Goal: Check status: Check status

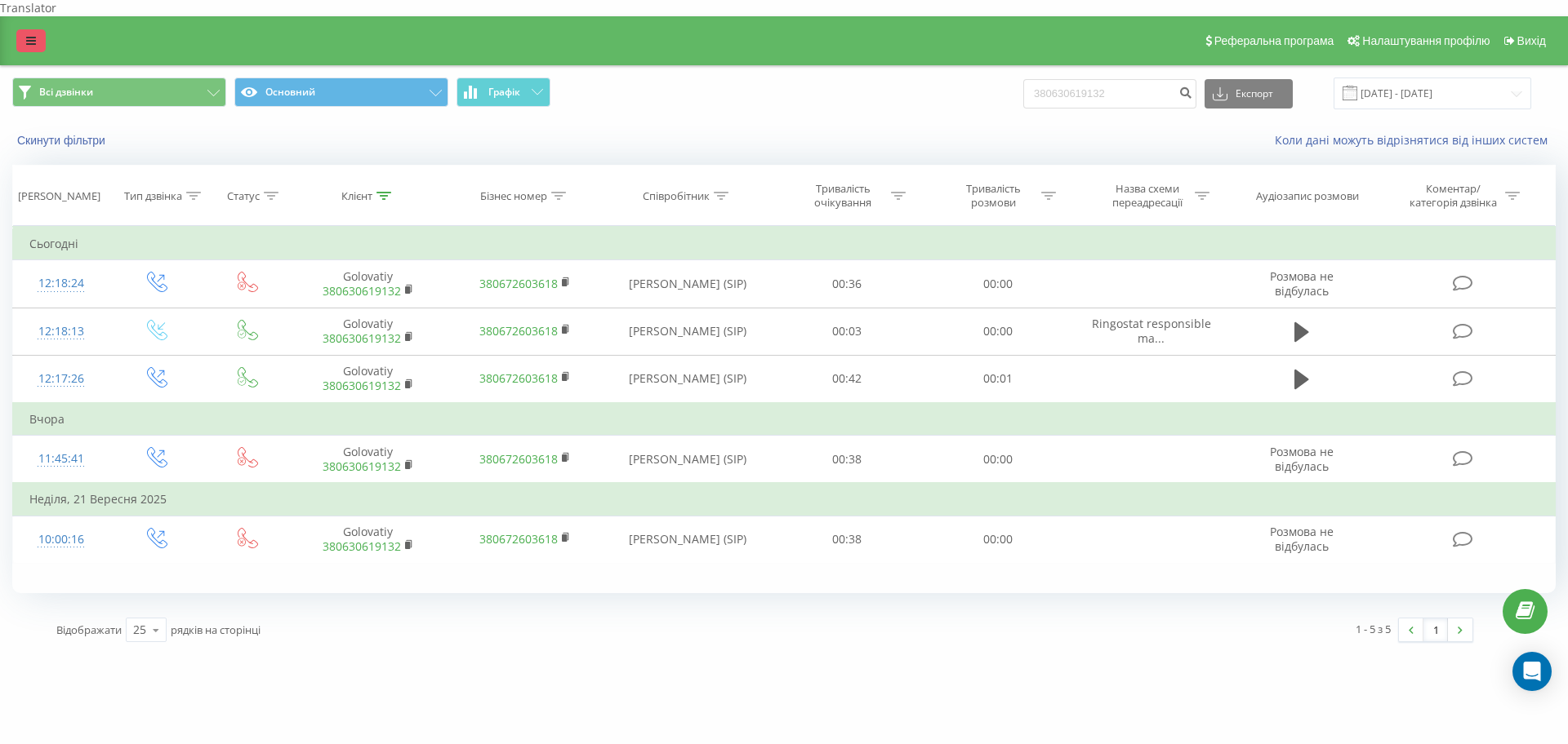
drag, startPoint x: 0, startPoint y: 0, endPoint x: 37, endPoint y: 26, distance: 45.2
click at [37, 30] on link at bounding box center [32, 41] width 30 height 23
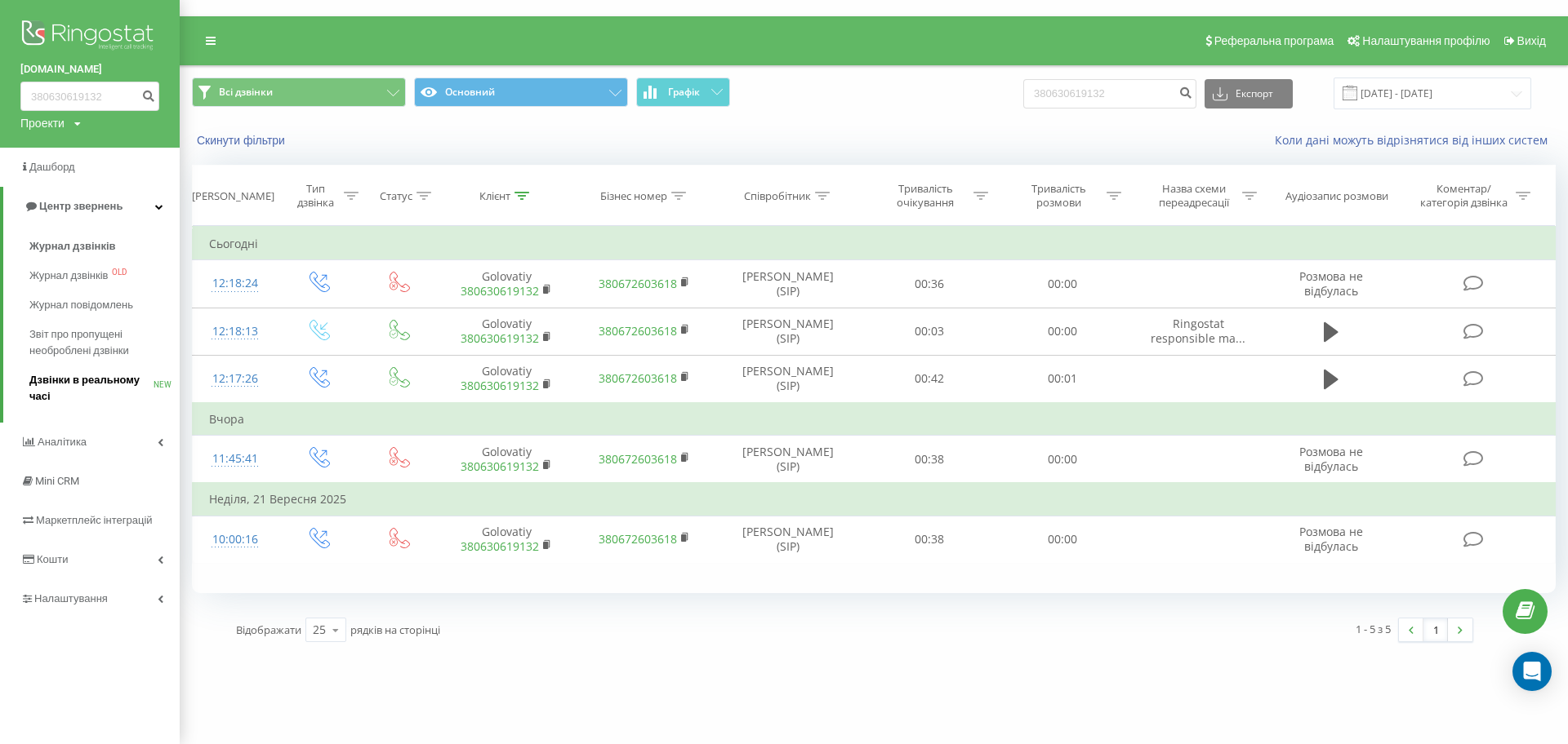
click at [119, 372] on span "Дзвінки в реальному часі" at bounding box center [92, 388] width 125 height 33
